Goal: Transaction & Acquisition: Purchase product/service

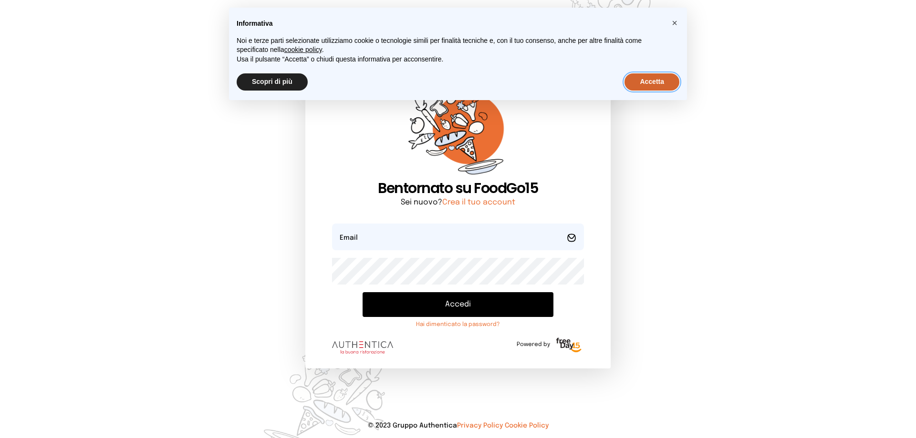
click at [645, 85] on button "Accetta" at bounding box center [651, 81] width 55 height 17
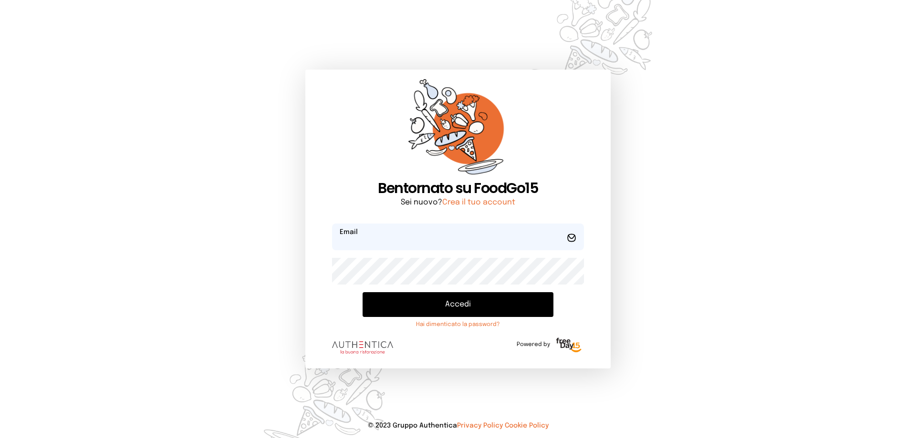
click at [533, 241] on input "email" at bounding box center [458, 237] width 252 height 27
type input "*"
click at [472, 305] on button "Accedi" at bounding box center [458, 304] width 191 height 25
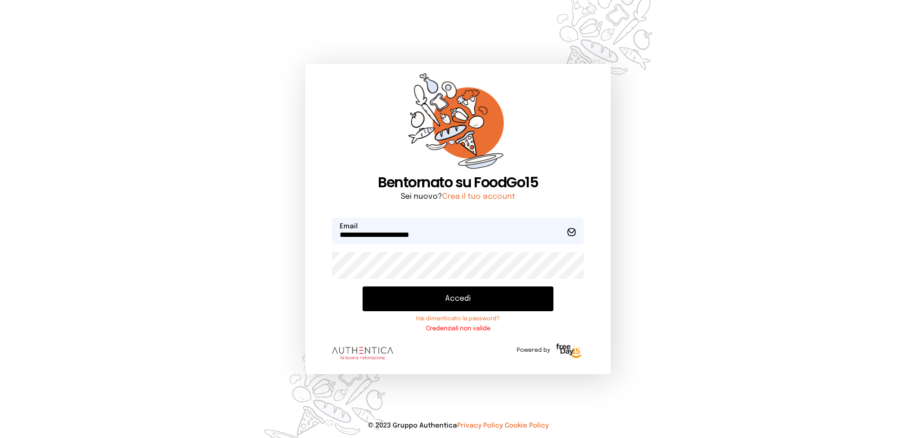
click at [313, 277] on div "**********" at bounding box center [457, 219] width 305 height 311
click at [451, 301] on button "Accedi" at bounding box center [458, 299] width 191 height 25
click at [459, 295] on button "Accedi" at bounding box center [458, 299] width 191 height 25
click at [441, 237] on input "**********" at bounding box center [458, 231] width 252 height 27
type input "**********"
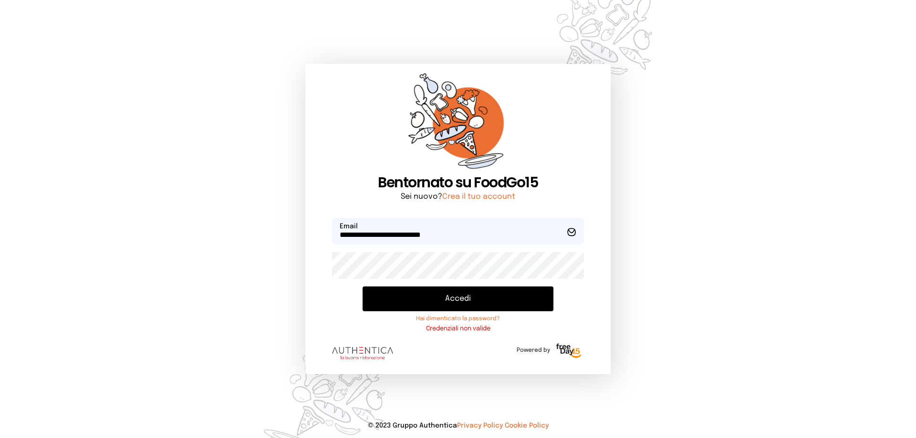
click at [467, 306] on button "Accedi" at bounding box center [458, 299] width 191 height 25
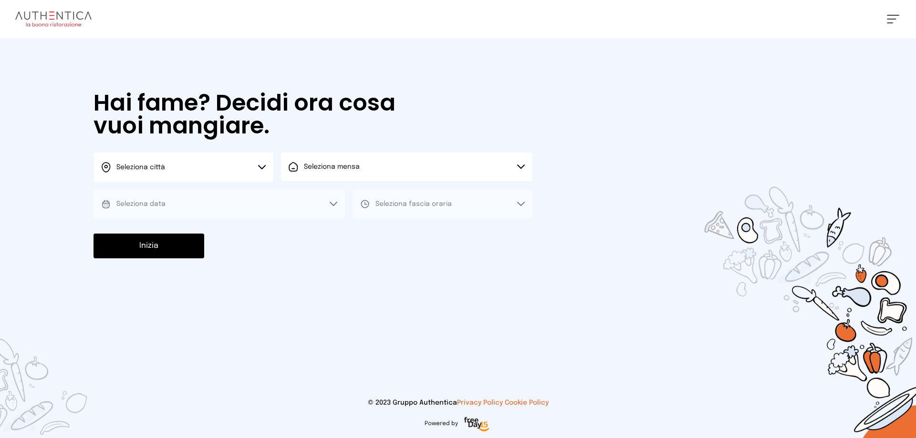
click at [255, 169] on button "Seleziona città" at bounding box center [184, 168] width 180 height 30
click at [246, 187] on li "Terni" at bounding box center [184, 195] width 180 height 26
click at [332, 174] on button "Seleziona mensa" at bounding box center [406, 167] width 251 height 29
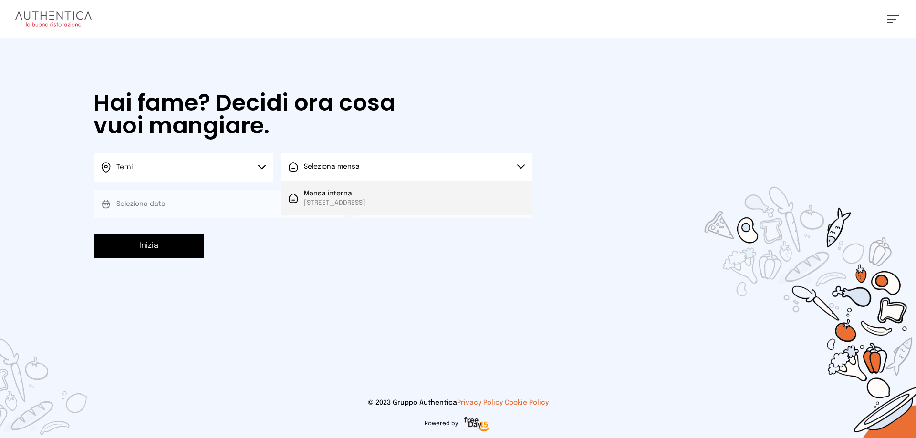
click at [336, 186] on li "Mensa interna [STREET_ADDRESS]" at bounding box center [406, 198] width 251 height 34
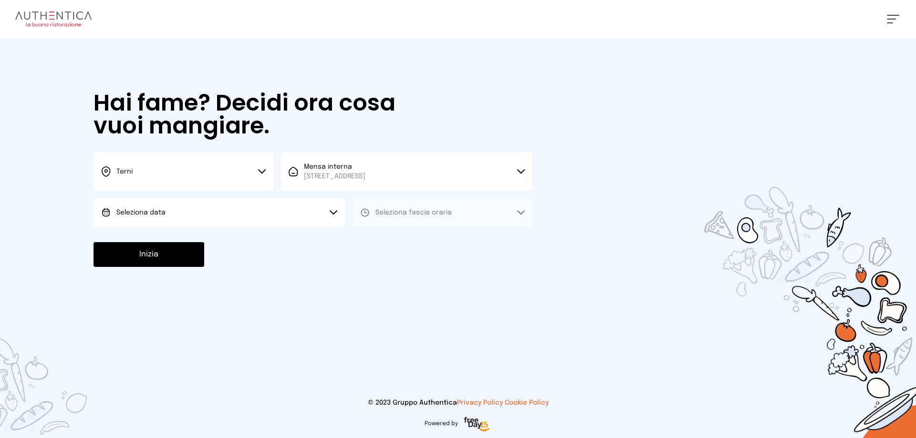
drag, startPoint x: 294, startPoint y: 216, endPoint x: 294, endPoint y: 222, distance: 6.7
click at [294, 217] on button "Seleziona data" at bounding box center [219, 212] width 251 height 29
click at [290, 235] on li "[DATE], [DATE]" at bounding box center [219, 239] width 251 height 25
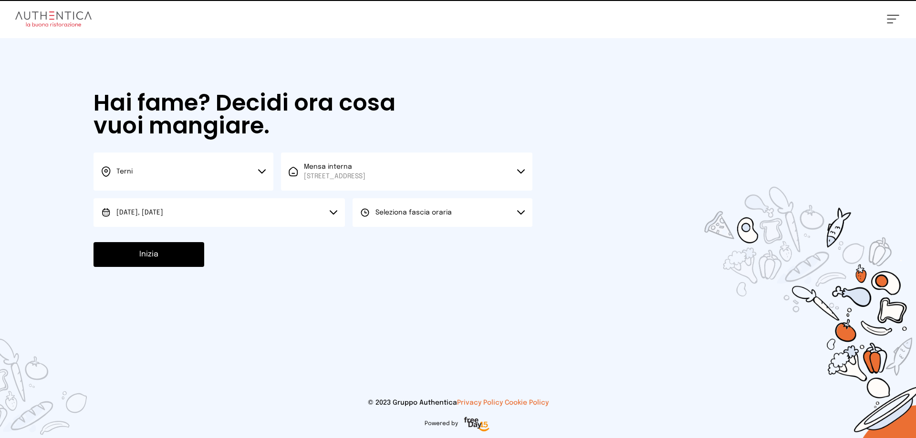
drag, startPoint x: 379, startPoint y: 211, endPoint x: 404, endPoint y: 233, distance: 33.1
click at [381, 212] on span "Seleziona fascia oraria" at bounding box center [413, 212] width 76 height 7
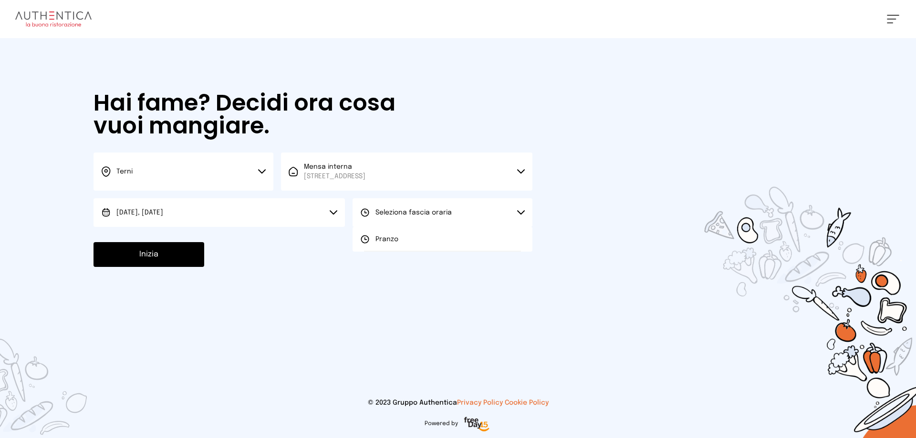
drag, startPoint x: 407, startPoint y: 242, endPoint x: 375, endPoint y: 267, distance: 40.4
click at [407, 248] on li "Pranzo" at bounding box center [443, 239] width 180 height 25
click at [148, 258] on button "Inizia" at bounding box center [149, 254] width 111 height 25
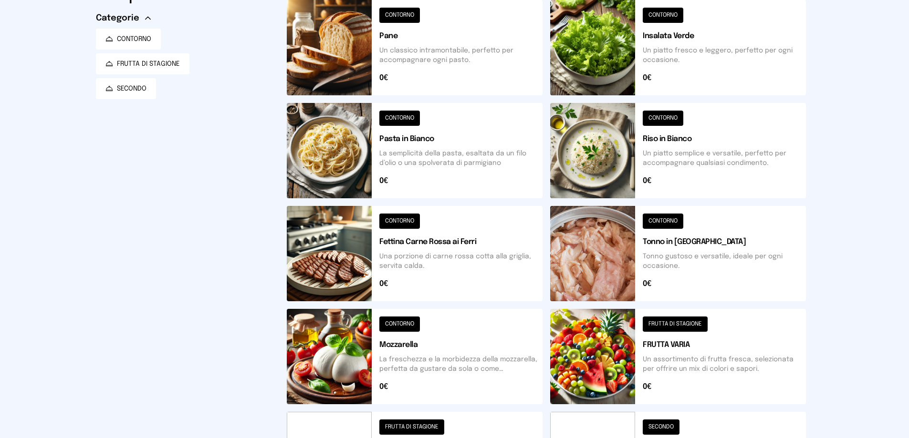
scroll to position [191, 0]
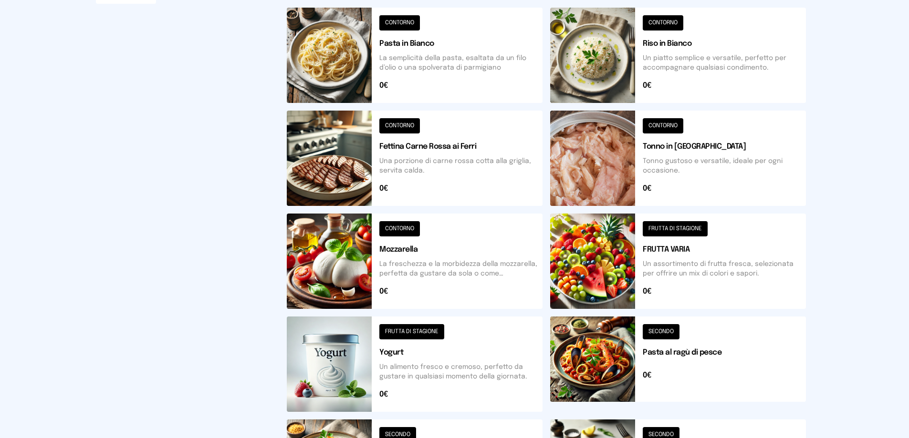
click at [694, 224] on button at bounding box center [678, 261] width 256 height 95
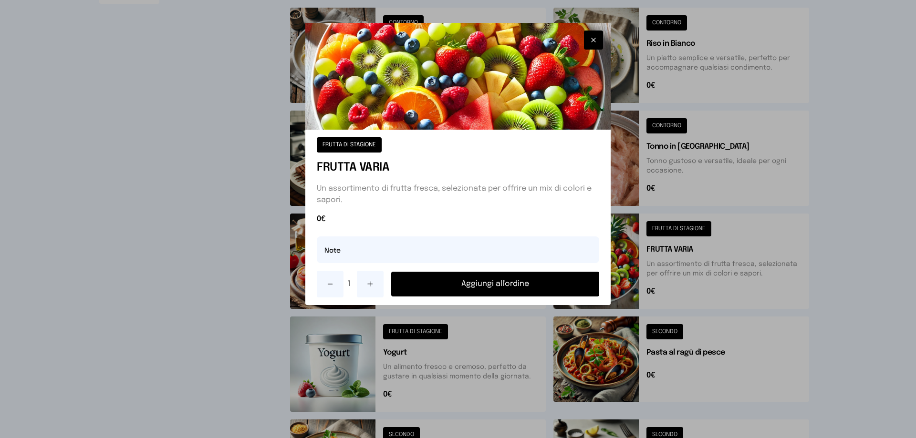
click at [519, 279] on button "Aggiungi all'ordine" at bounding box center [495, 284] width 208 height 25
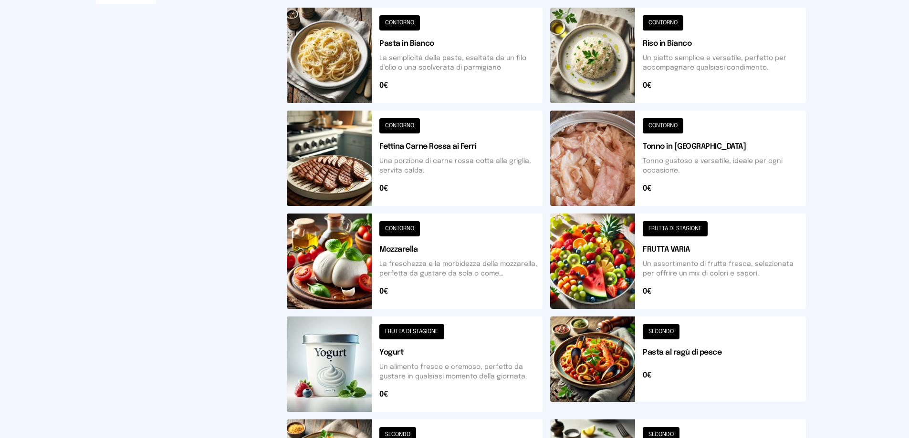
scroll to position [334, 0]
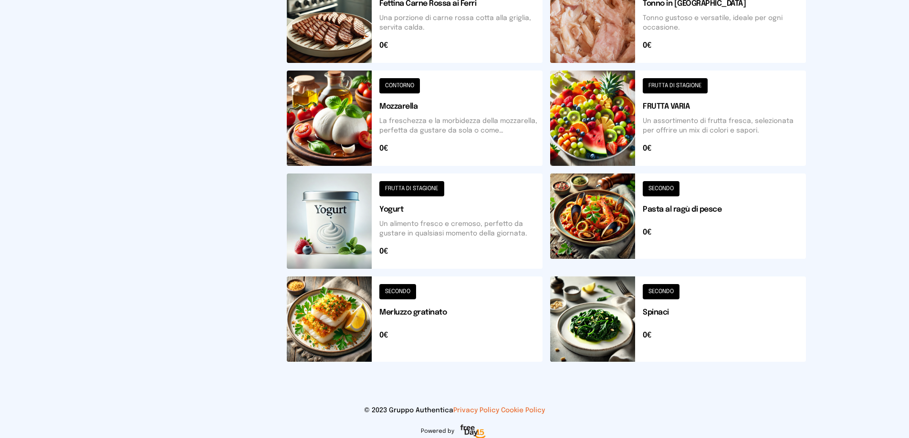
click at [661, 293] on button at bounding box center [678, 319] width 256 height 85
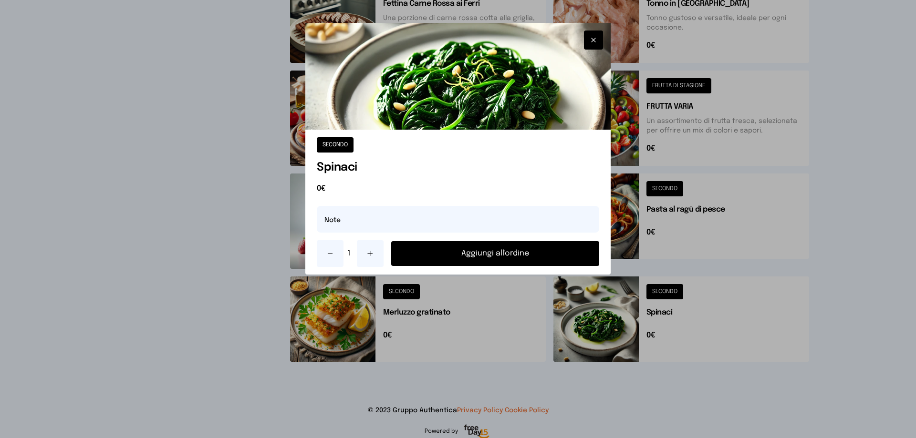
click at [505, 254] on button "Aggiungi all'ordine" at bounding box center [495, 253] width 208 height 25
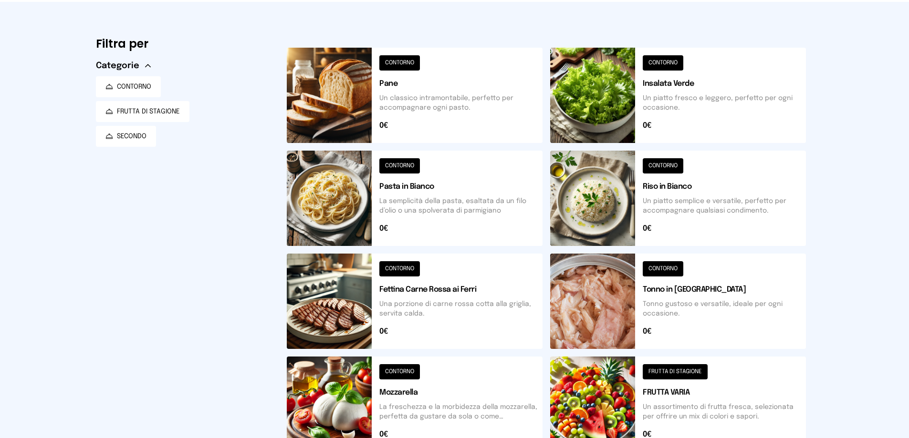
scroll to position [0, 0]
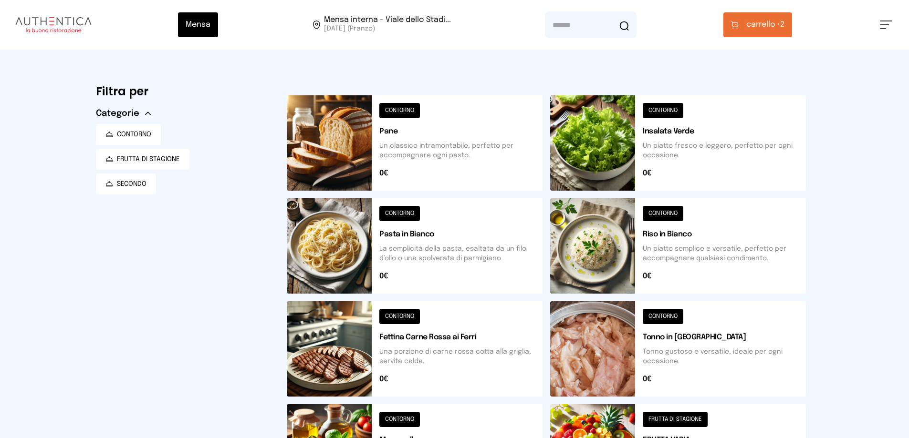
click at [737, 31] on button "carrello • 2" at bounding box center [757, 24] width 69 height 25
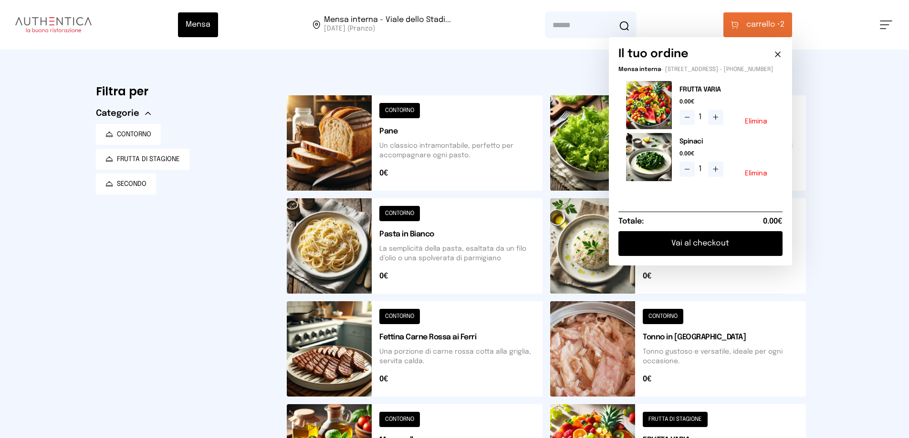
click at [691, 246] on button "Vai al checkout" at bounding box center [700, 243] width 164 height 25
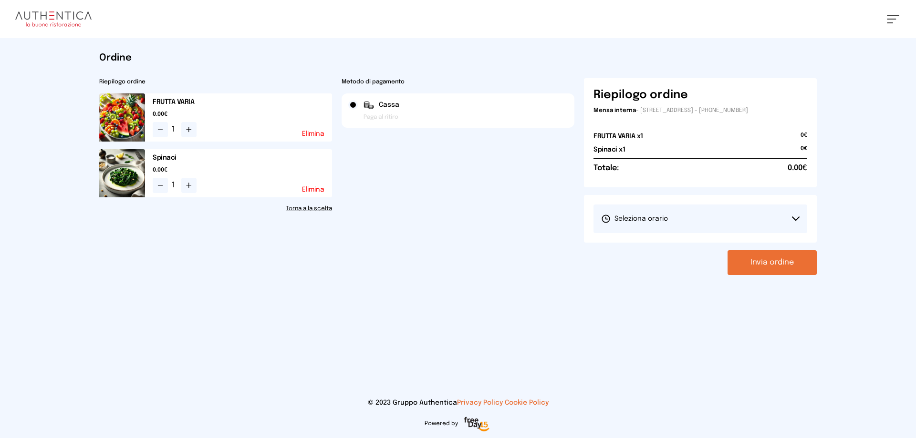
click at [800, 220] on button "Seleziona orario" at bounding box center [700, 219] width 214 height 29
click at [774, 237] on li "1° Turno (13:00 - 15:00)" at bounding box center [700, 245] width 214 height 25
click at [779, 265] on button "Invia ordine" at bounding box center [772, 262] width 89 height 25
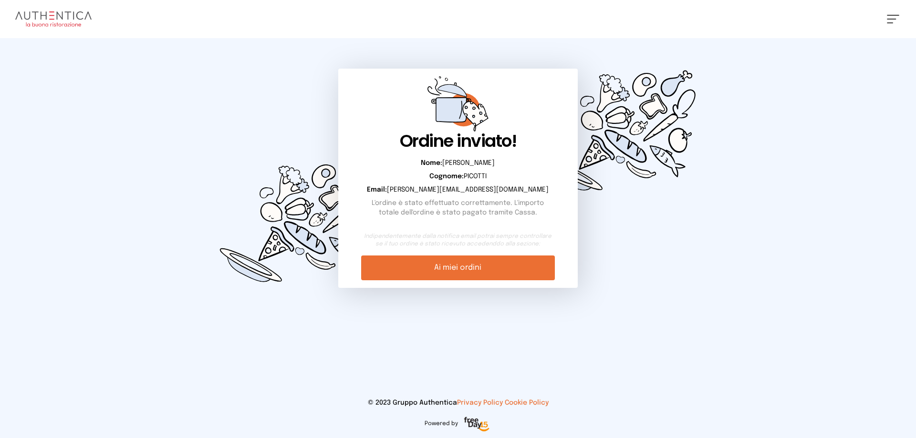
click at [488, 271] on link "Ai miei ordini" at bounding box center [457, 268] width 193 height 25
